Goal: Information Seeking & Learning: Ask a question

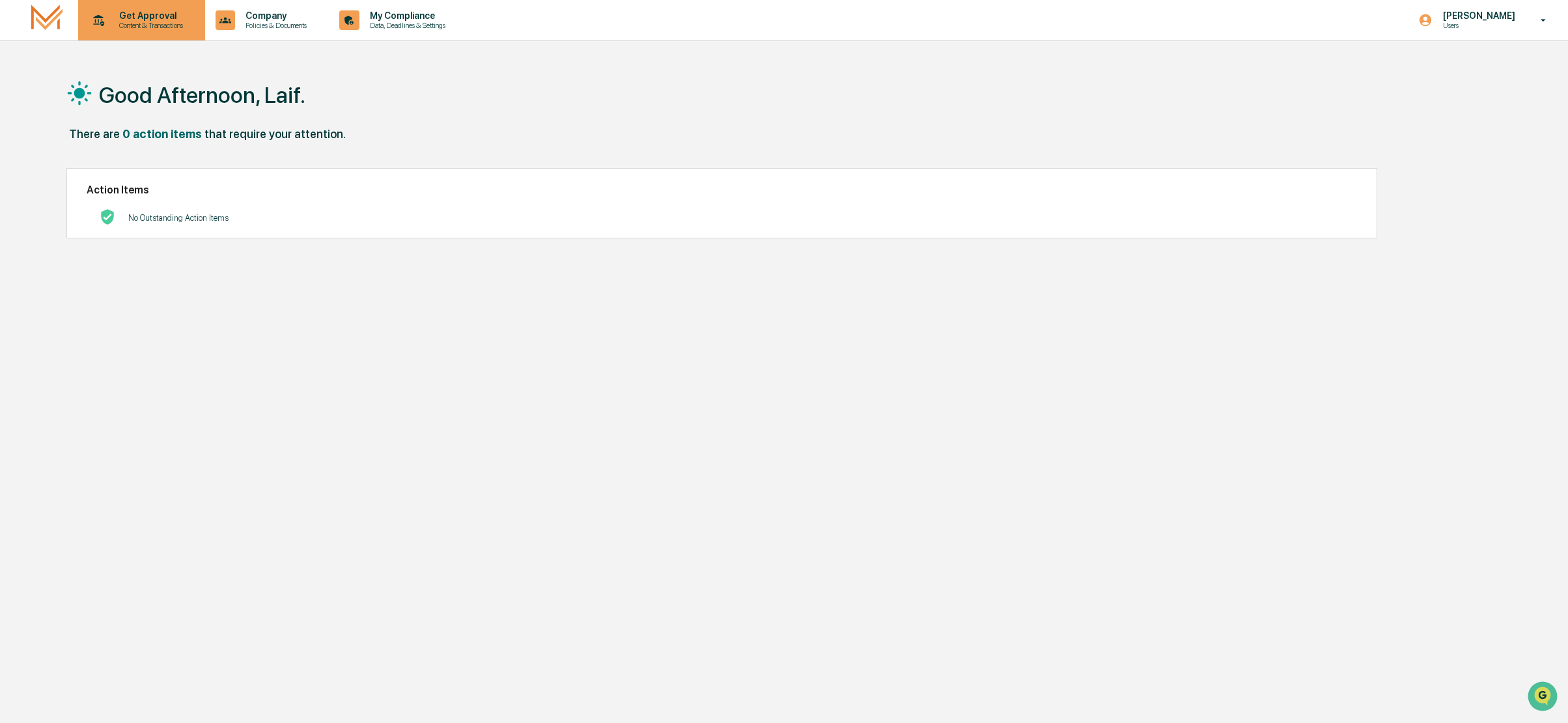
click at [157, 27] on p "Content & Transactions" at bounding box center [149, 26] width 81 height 9
click at [163, 95] on li "Compliance Review" at bounding box center [167, 90] width 169 height 24
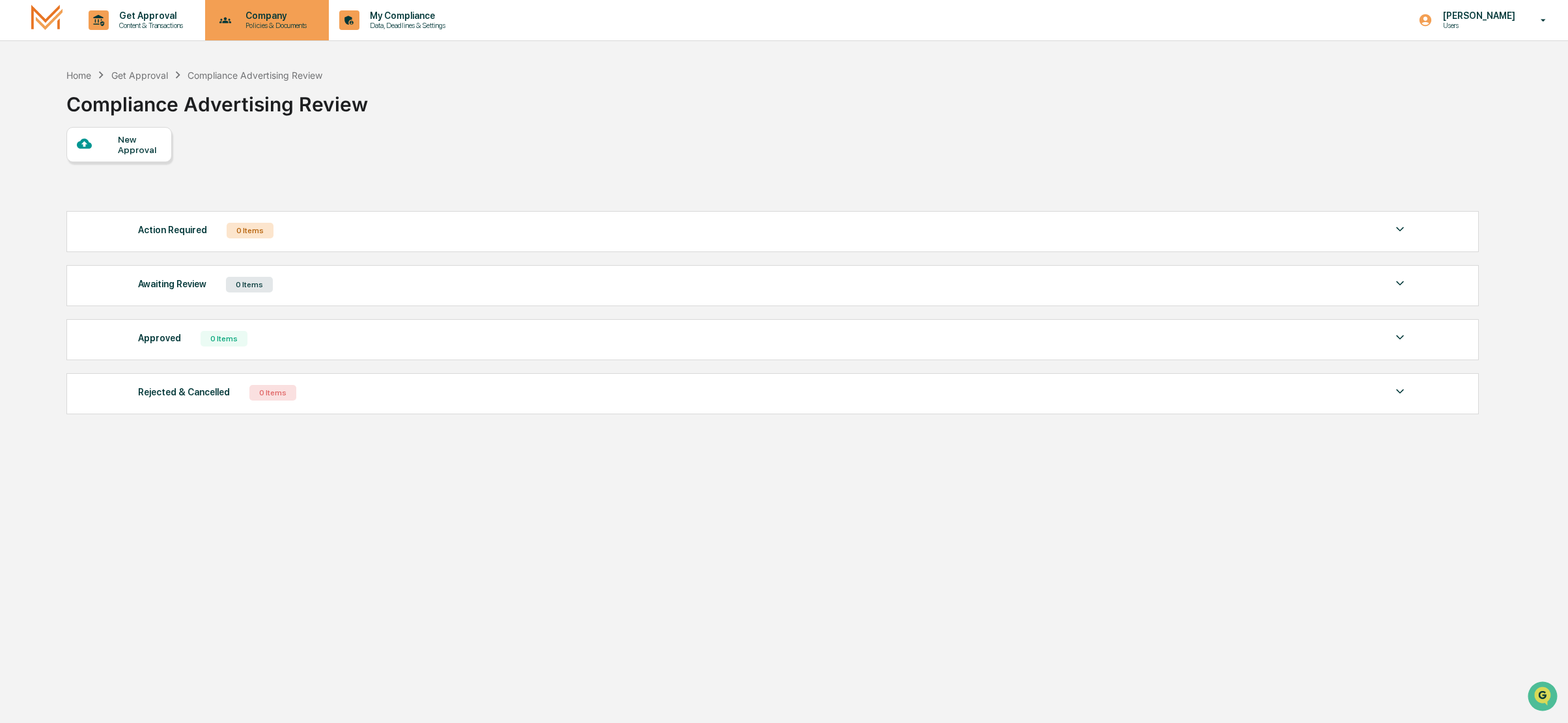
click at [281, 23] on p "Policies & Documents" at bounding box center [274, 26] width 78 height 9
click at [125, 149] on div at bounding box center [787, 361] width 1574 height 723
click at [85, 145] on icon at bounding box center [84, 143] width 14 height 14
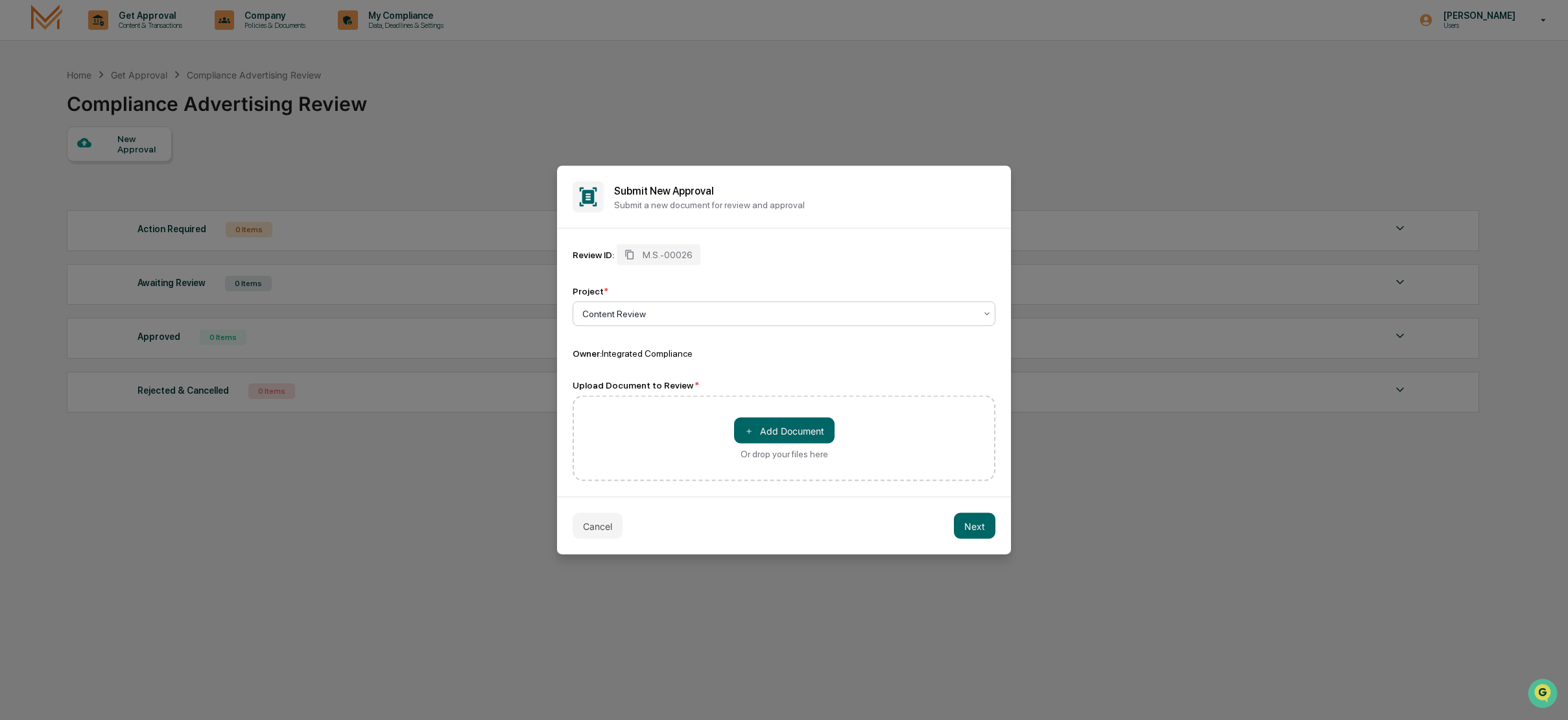
click at [990, 312] on icon at bounding box center [987, 314] width 5 height 3
click at [602, 527] on button "Cancel" at bounding box center [598, 526] width 50 height 26
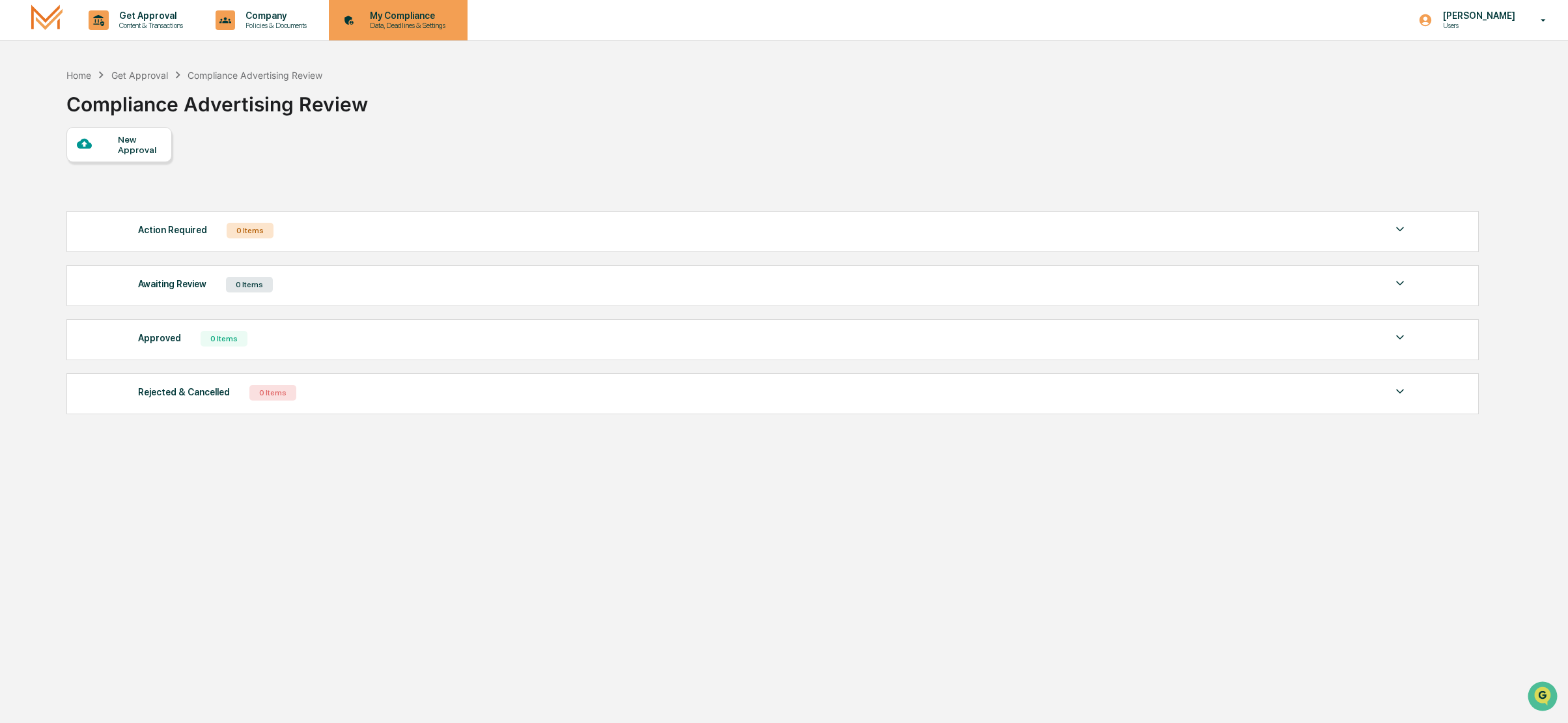
click at [431, 21] on p "Data, Deadlines & Settings" at bounding box center [406, 26] width 92 height 9
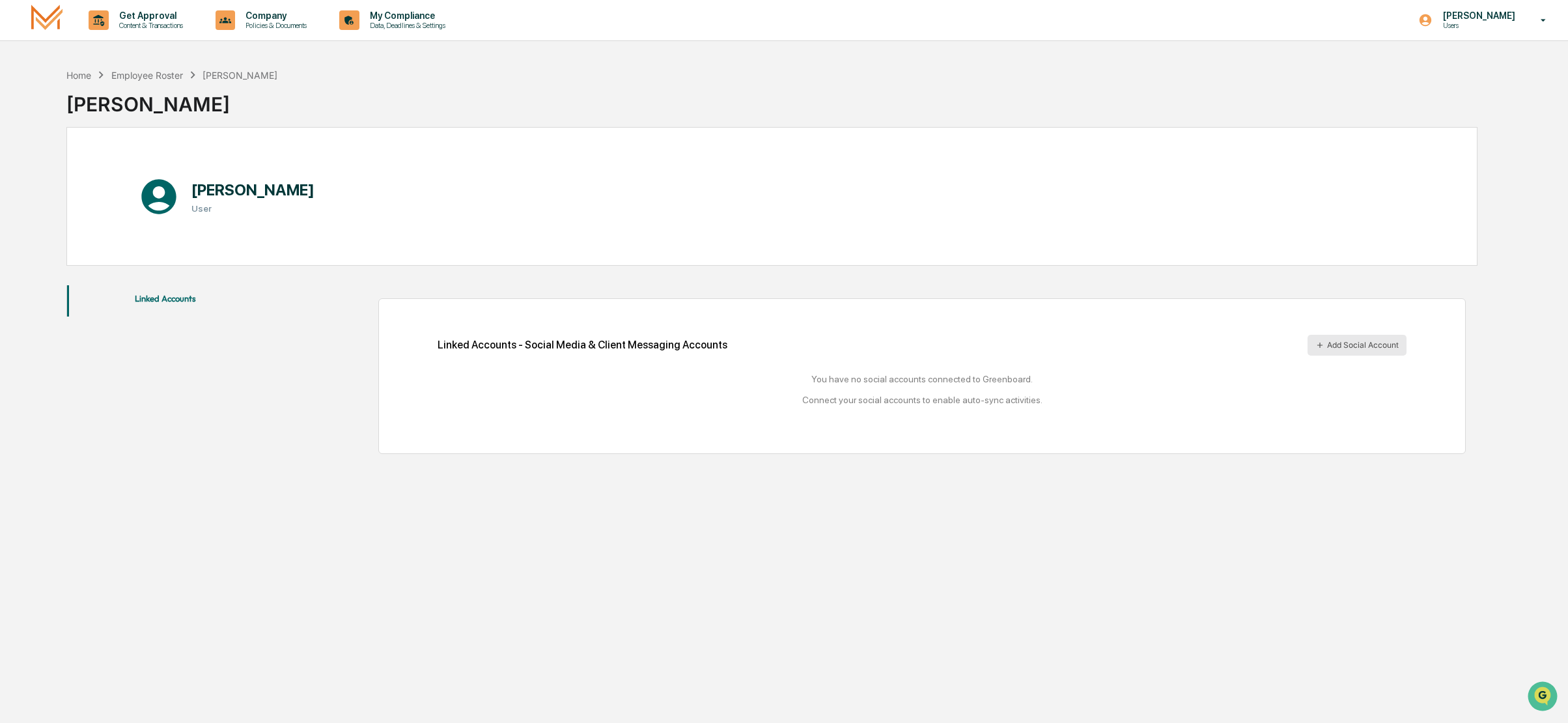
click at [1348, 334] on button "Add Social Account" at bounding box center [1357, 345] width 99 height 21
click at [1369, 339] on button "Add Social Account" at bounding box center [1357, 345] width 99 height 21
click at [167, 299] on button "Linked Accounts" at bounding box center [165, 301] width 197 height 31
click at [136, 17] on p "Get Approval" at bounding box center [149, 15] width 81 height 10
click at [283, 17] on div at bounding box center [787, 361] width 1574 height 723
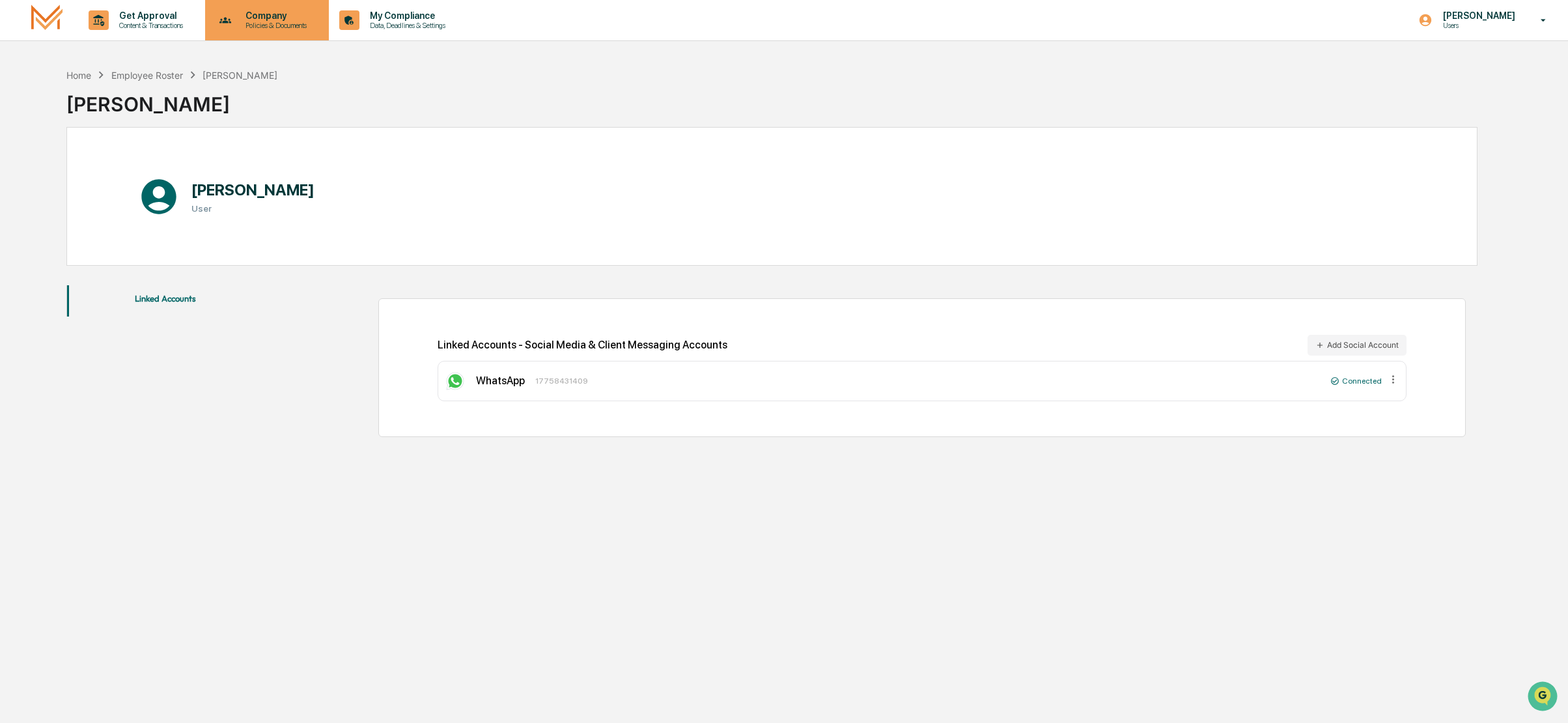
click at [288, 13] on p "Company" at bounding box center [274, 15] width 78 height 10
click at [426, 13] on div at bounding box center [787, 361] width 1574 height 723
click at [444, 12] on p "My Compliance" at bounding box center [406, 15] width 92 height 10
click at [1394, 381] on icon at bounding box center [1393, 379] width 13 height 13
click at [1501, 14] on p "[PERSON_NAME]" at bounding box center [1477, 15] width 89 height 10
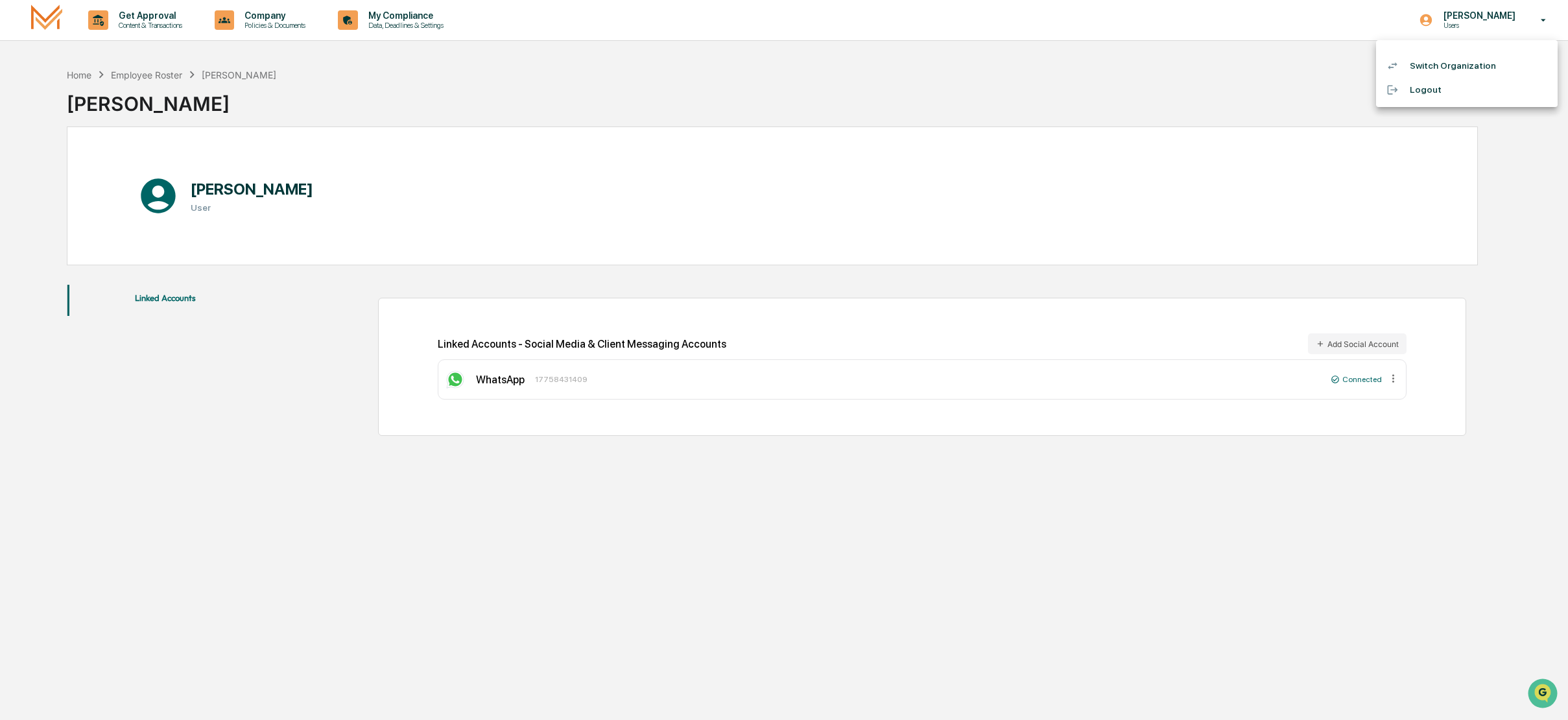
click at [1217, 99] on div at bounding box center [784, 360] width 1568 height 720
click at [158, 71] on div "Employee Roster" at bounding box center [146, 75] width 71 height 11
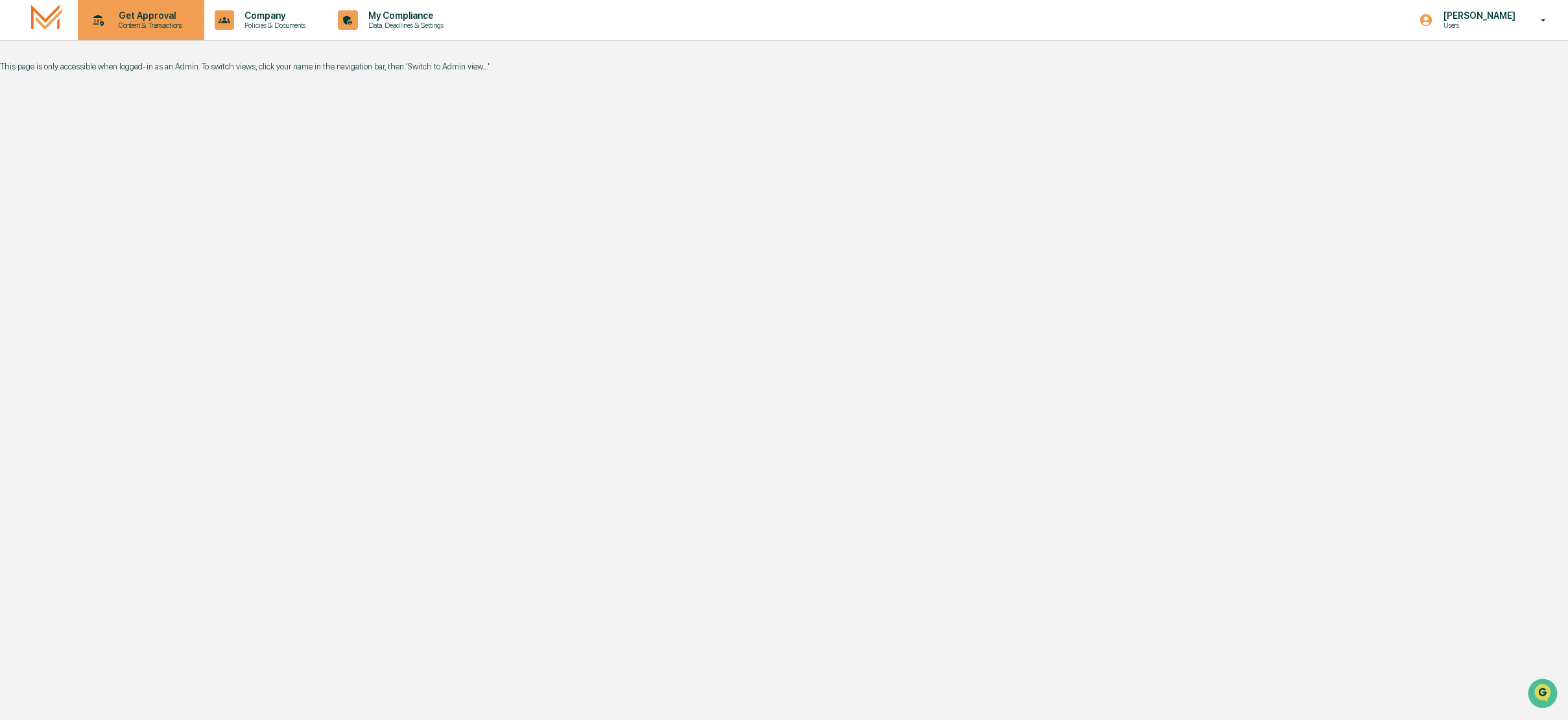
click at [142, 17] on p "Get Approval" at bounding box center [148, 15] width 80 height 10
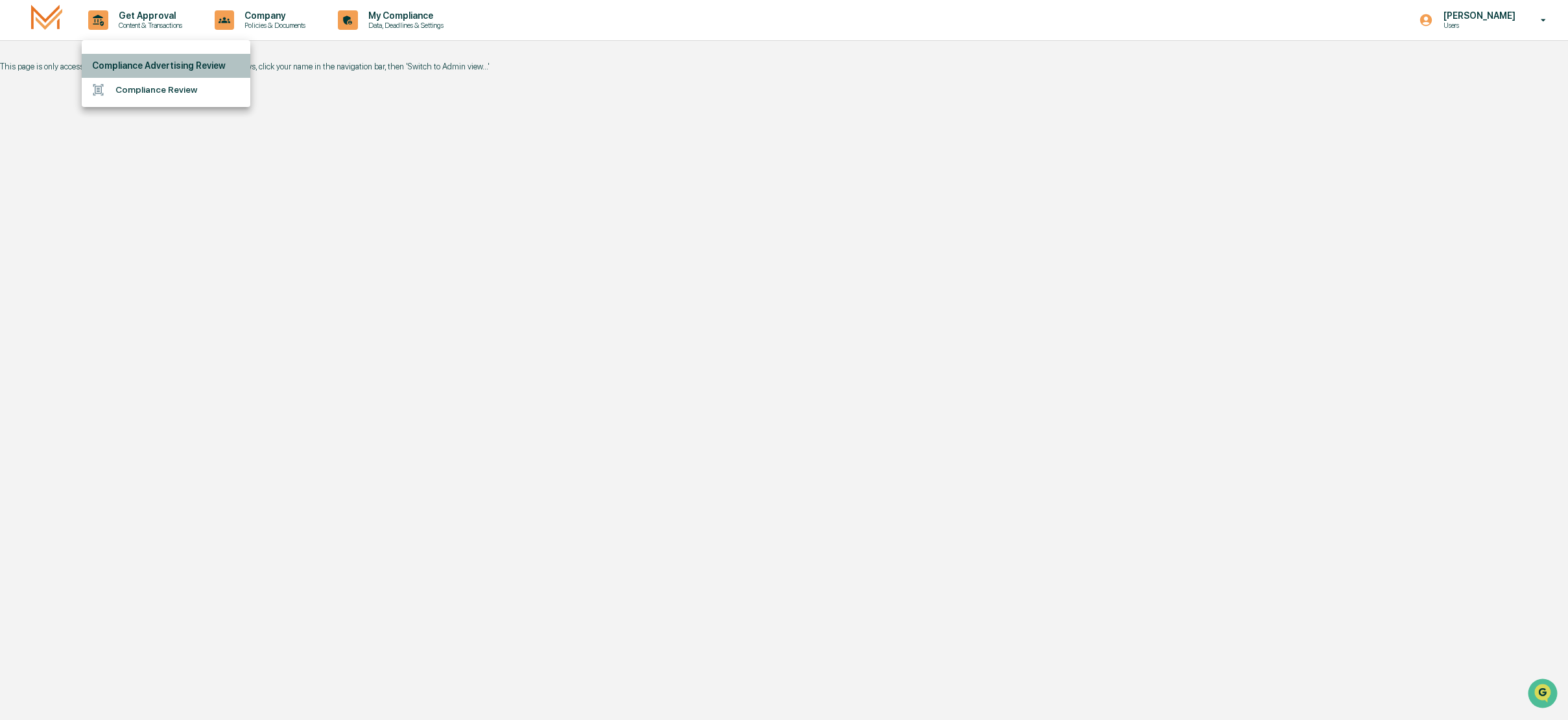
click at [121, 68] on li "Compliance Advertising Review" at bounding box center [166, 66] width 169 height 24
click at [144, 67] on li "Compliance Advertising Review" at bounding box center [166, 66] width 169 height 24
click at [156, 90] on li "Compliance Review" at bounding box center [166, 90] width 169 height 24
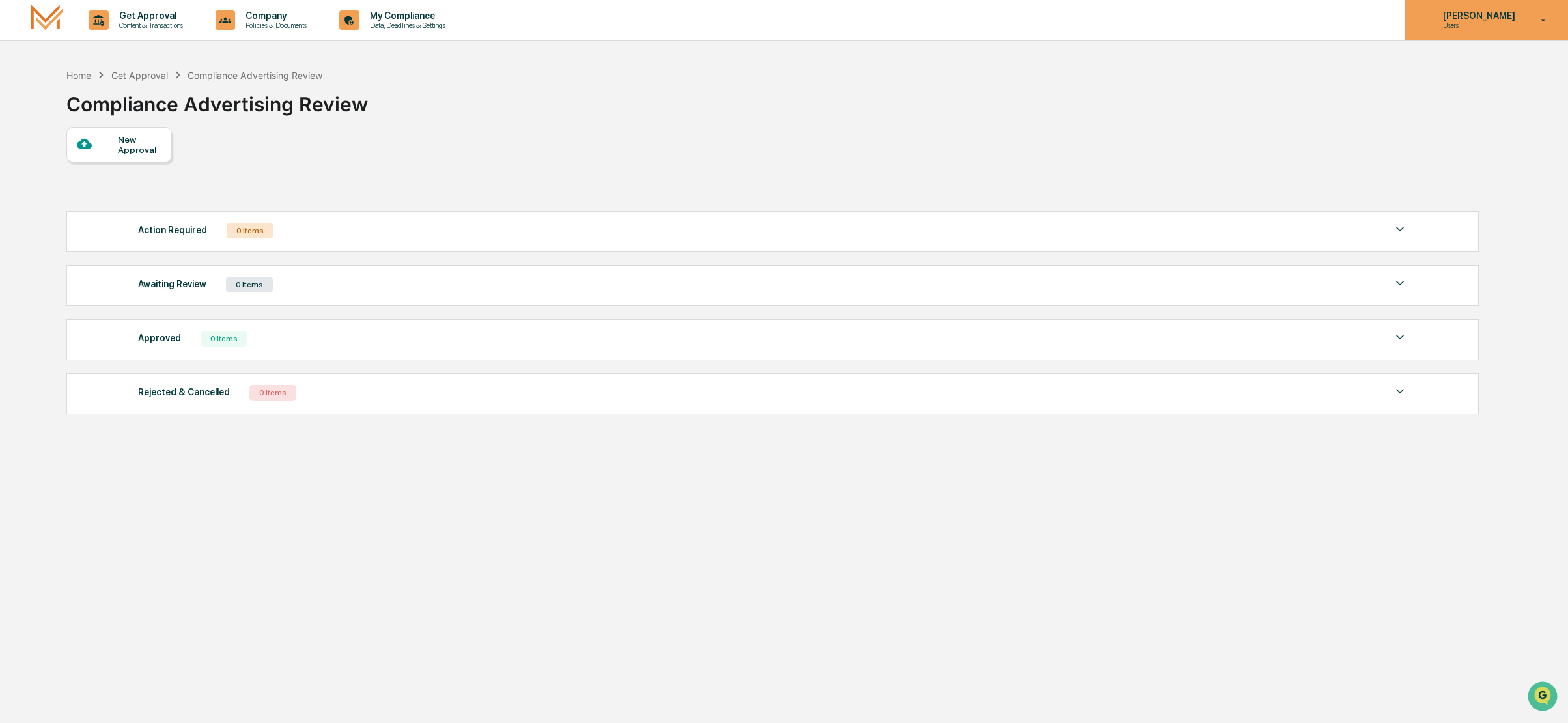
click at [1533, 24] on icon at bounding box center [1543, 20] width 23 height 13
drag, startPoint x: 966, startPoint y: 29, endPoint x: 898, endPoint y: 24, distance: 68.2
click at [948, 26] on div at bounding box center [787, 361] width 1574 height 723
click at [74, 70] on div "Home" at bounding box center [79, 75] width 25 height 11
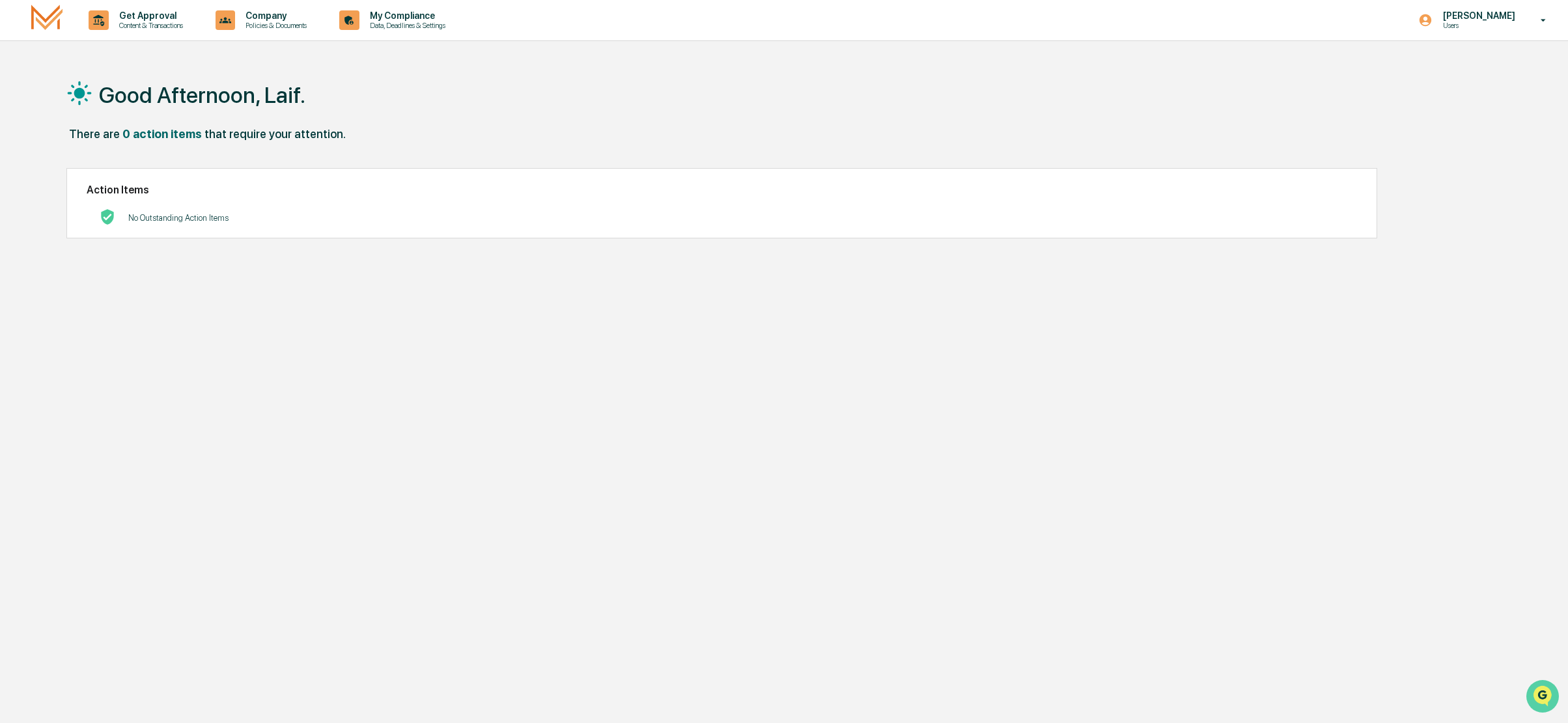
click at [1545, 692] on img "Open customer support" at bounding box center [1543, 696] width 33 height 26
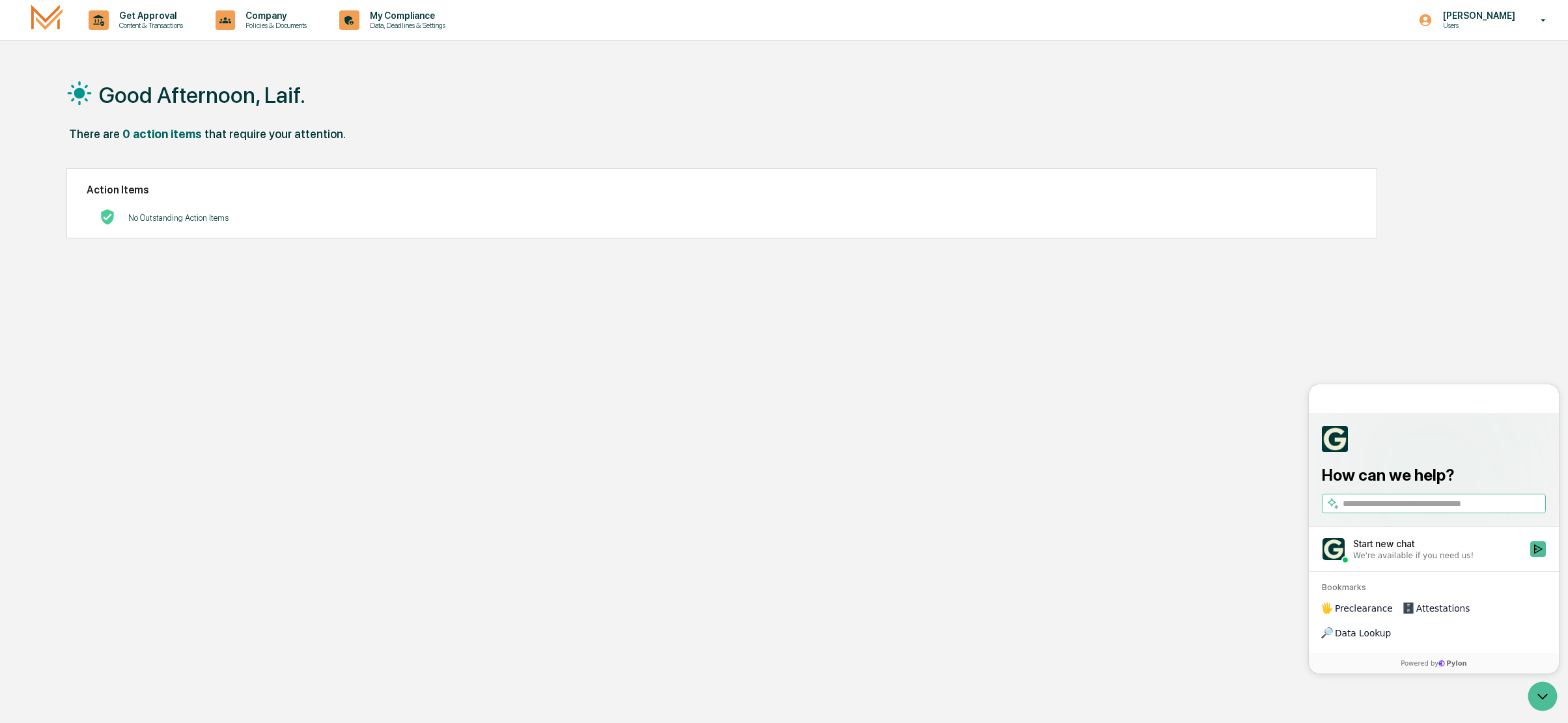
click at [1378, 497] on input "search" at bounding box center [1443, 503] width 201 height 13
type input "**********"
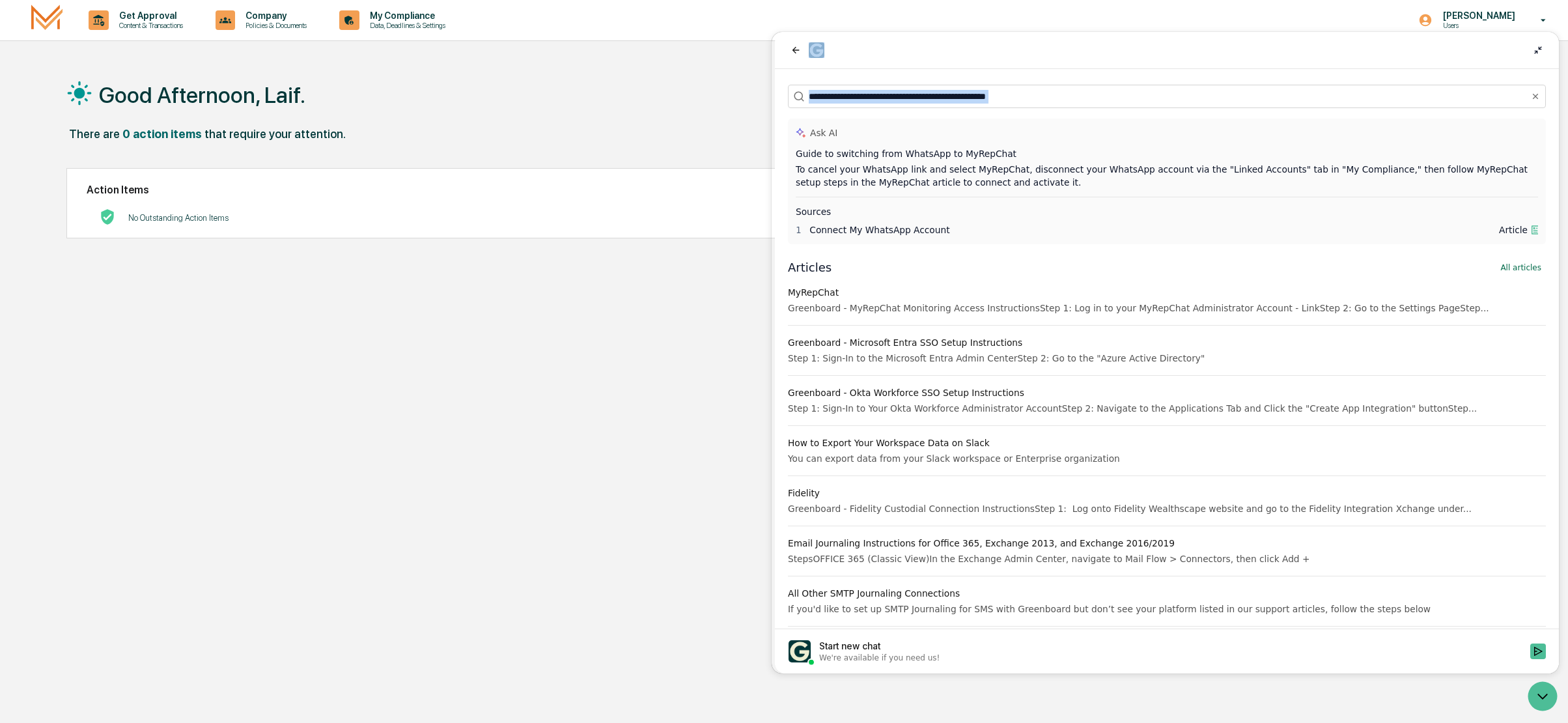
drag, startPoint x: 1176, startPoint y: 72, endPoint x: 1467, endPoint y: 87, distance: 291.4
click at [1559, 99] on html "**********" at bounding box center [1166, 352] width 784 height 642
click at [1069, 67] on div at bounding box center [1166, 50] width 784 height 37
click at [1134, 136] on section "Ask AI Guide to switching from WhatsApp to MyRepChat To cancel your WhatsApp li…" at bounding box center [1167, 181] width 758 height 125
click at [1414, 701] on div "Good Afternoon, Laif. There are 0 action items that require your attention. Act…" at bounding box center [772, 423] width 1451 height 723
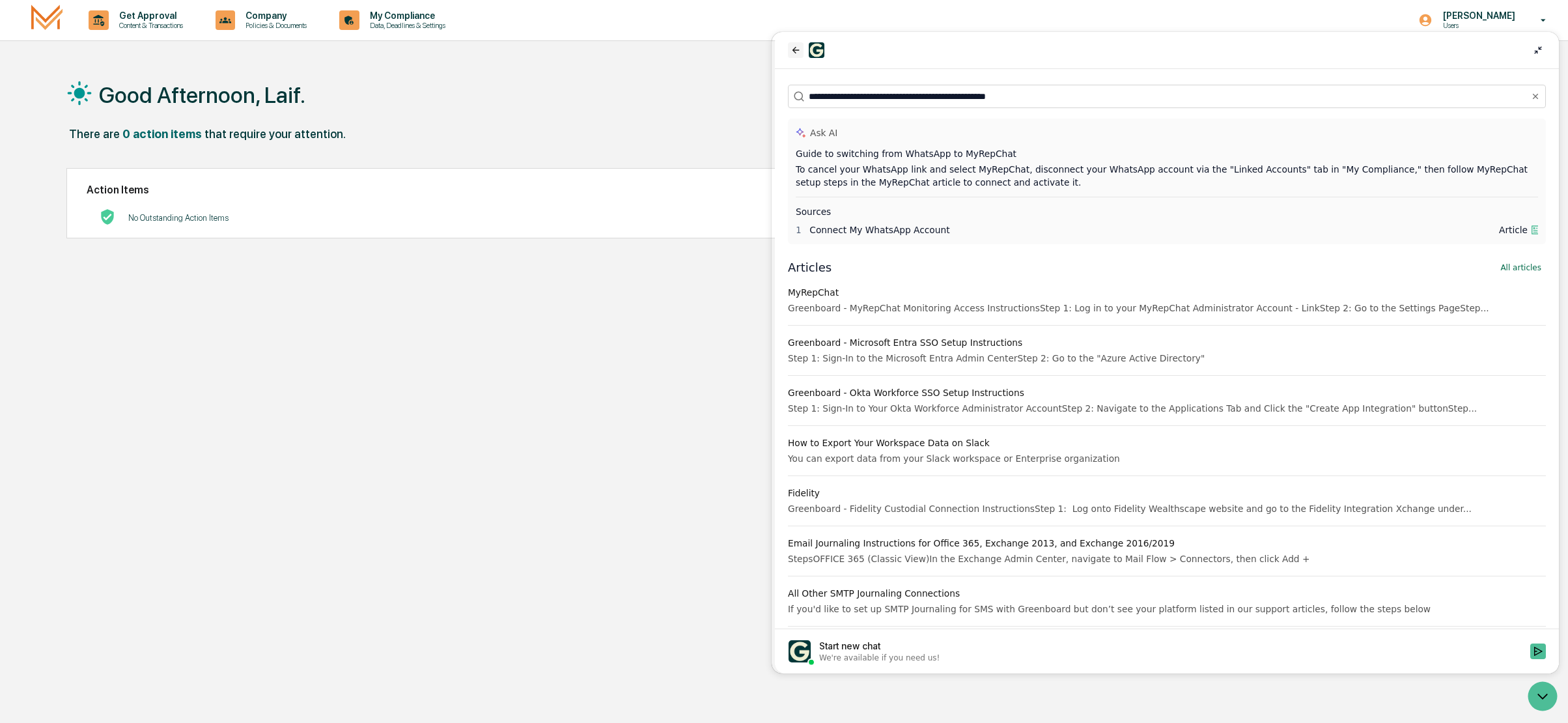
click at [799, 49] on icon "back" at bounding box center [795, 49] width 10 height 10
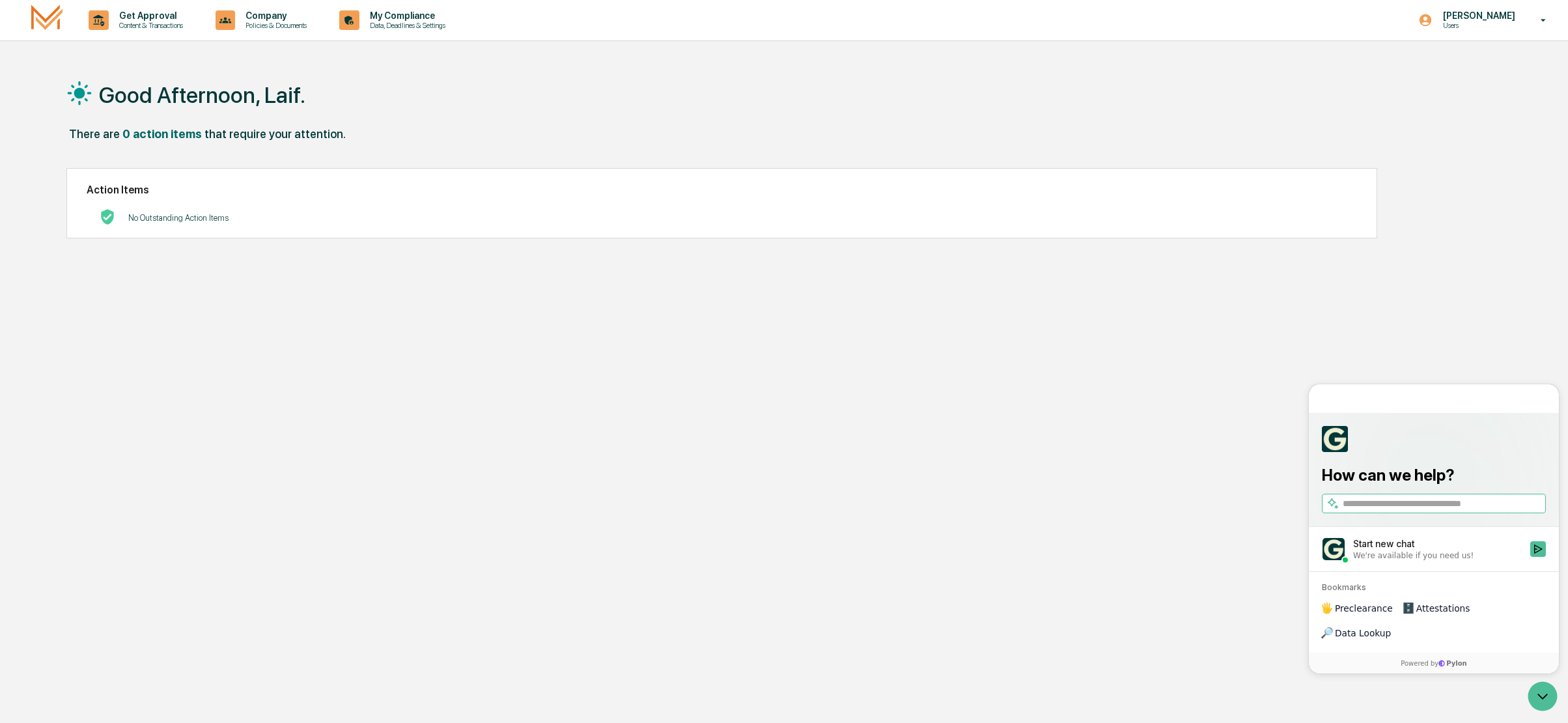
click at [1101, 93] on div "Good Afternoon, Laif." at bounding box center [772, 94] width 1411 height 65
